Goal: Information Seeking & Learning: Learn about a topic

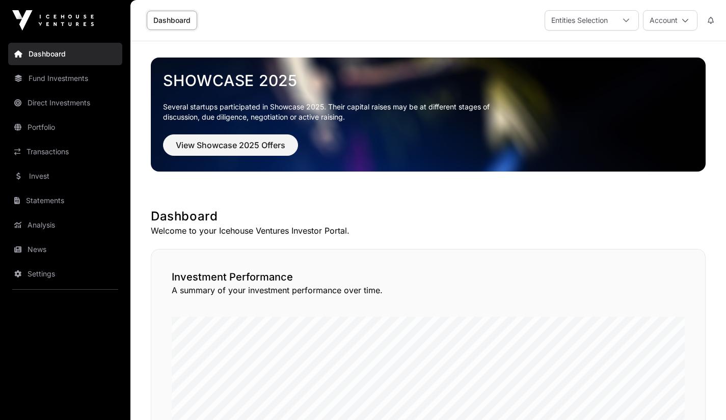
click at [48, 133] on link "Portfolio" at bounding box center [65, 127] width 114 height 22
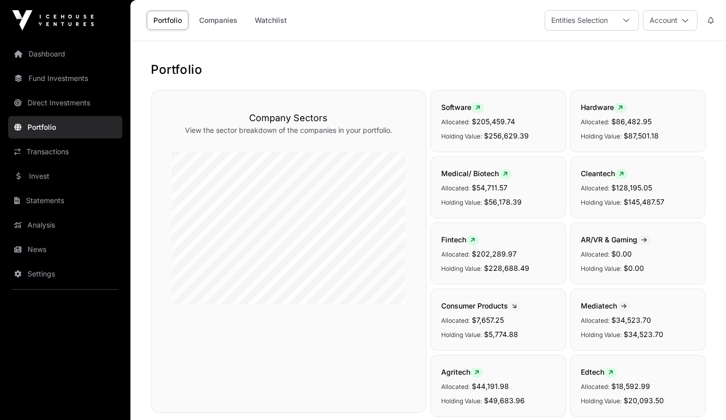
click at [215, 22] on link "Companies" at bounding box center [217, 20] width 51 height 19
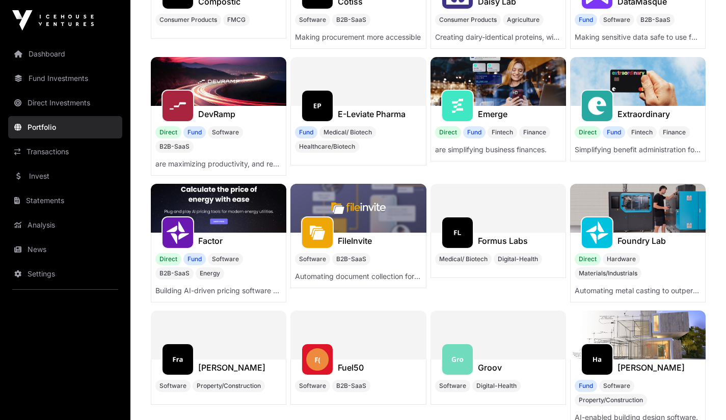
scroll to position [1568, 0]
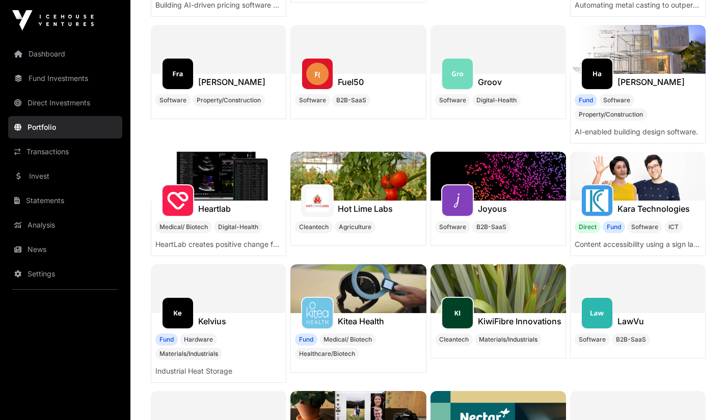
click at [670, 313] on div "LawVu" at bounding box center [637, 321] width 134 height 16
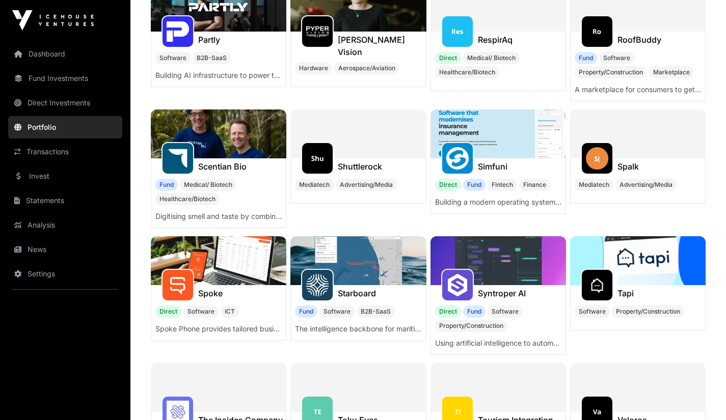
scroll to position [2497, 0]
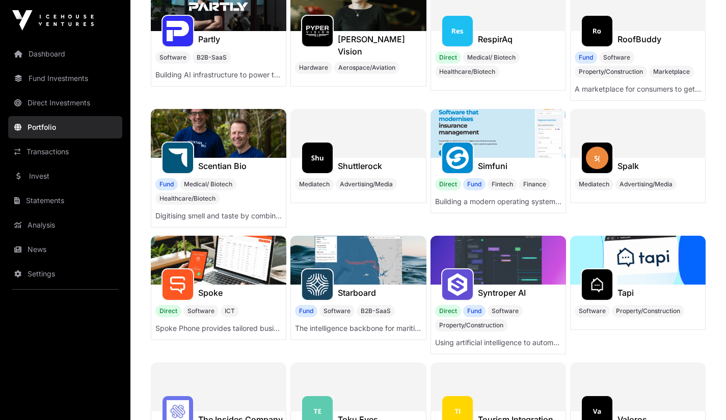
click at [243, 262] on img at bounding box center [218, 260] width 135 height 49
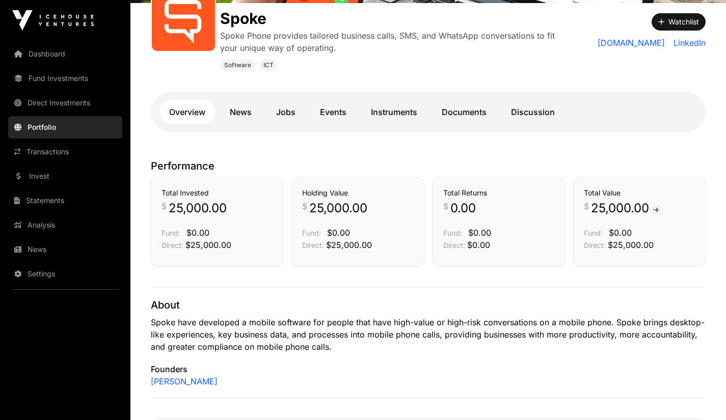
scroll to position [173, 0]
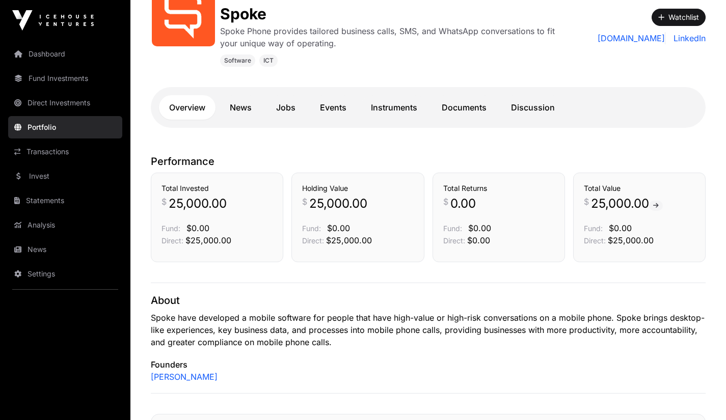
click at [543, 115] on link "Discussion" at bounding box center [532, 107] width 64 height 24
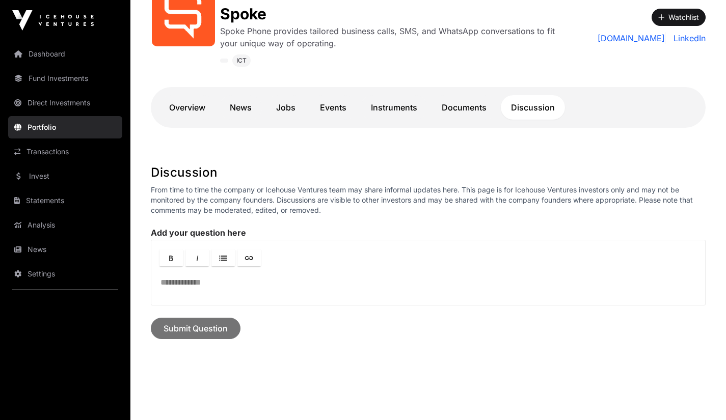
click at [478, 117] on link "Documents" at bounding box center [463, 107] width 65 height 24
click at [476, 115] on link "Documents" at bounding box center [463, 107] width 65 height 24
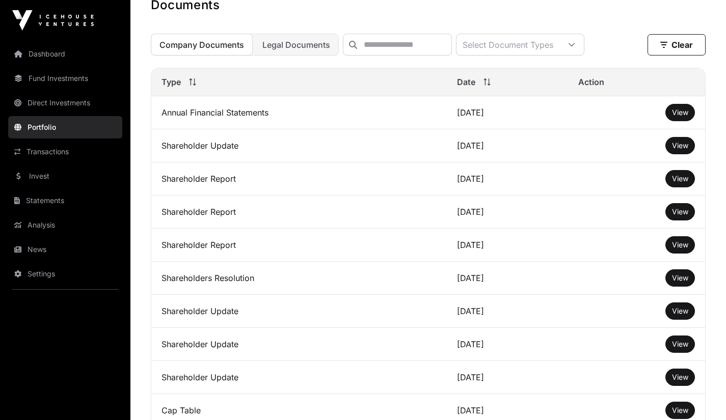
scroll to position [343, 0]
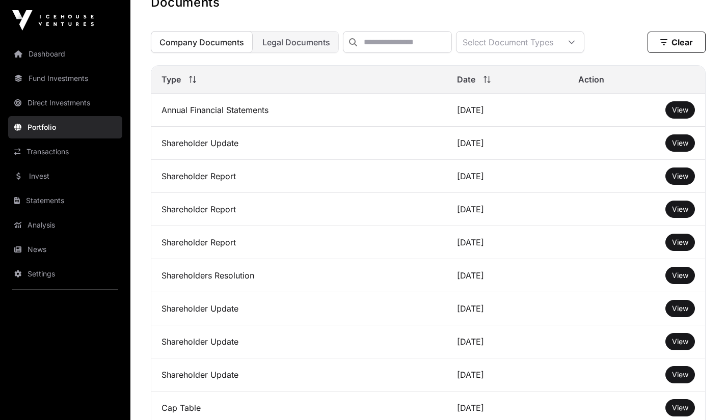
click at [685, 147] on span "View" at bounding box center [680, 142] width 16 height 9
click at [681, 147] on span "View" at bounding box center [680, 142] width 16 height 9
click at [670, 218] on button "View" at bounding box center [680, 209] width 30 height 17
click at [681, 213] on span "View" at bounding box center [680, 209] width 16 height 9
